Goal: Information Seeking & Learning: Learn about a topic

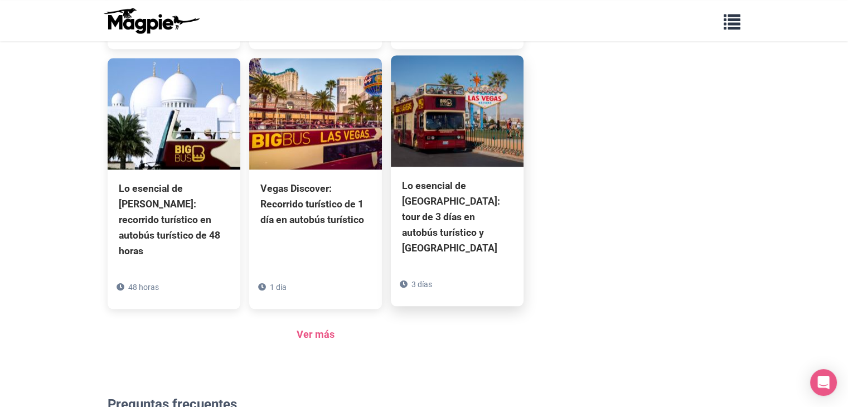
scroll to position [1091, 0]
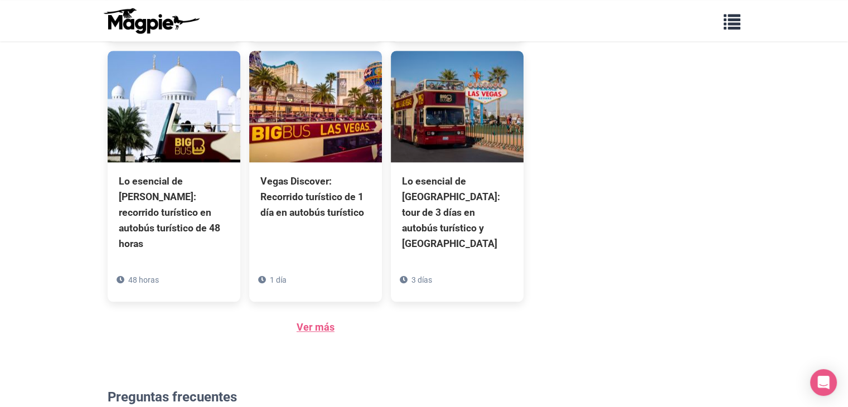
click at [317, 321] on font "Ver más" at bounding box center [316, 327] width 38 height 12
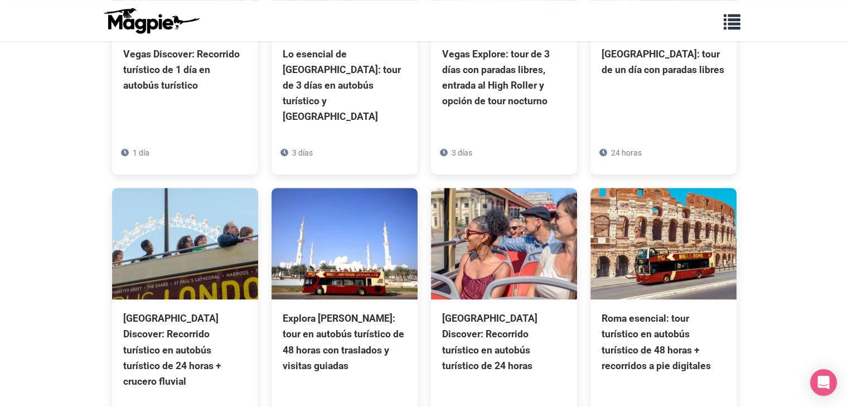
scroll to position [324, 0]
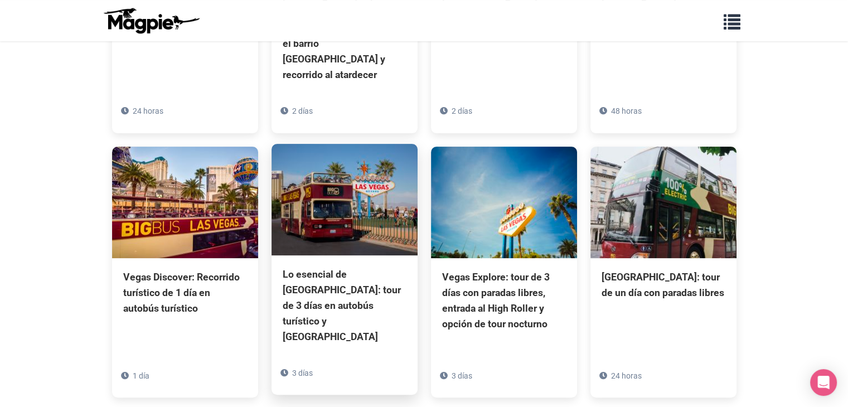
click at [361, 269] on font "Lo esencial de [GEOGRAPHIC_DATA]: tour de 3 días en autobús turístico y [GEOGRA…" at bounding box center [342, 306] width 118 height 74
